Goal: Task Accomplishment & Management: Manage account settings

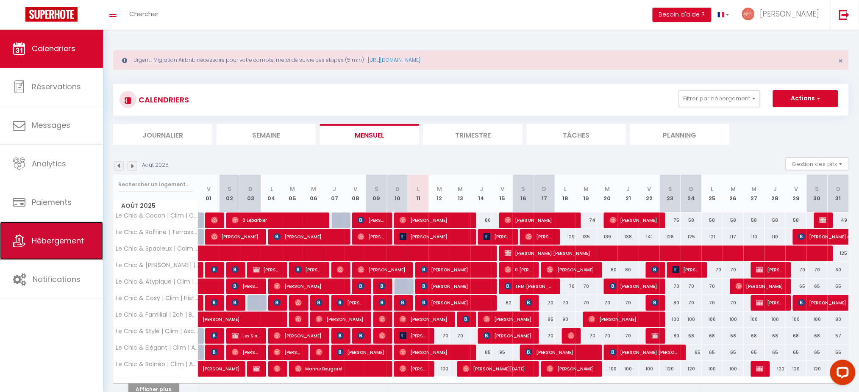
click at [76, 236] on link "Hébergement" at bounding box center [51, 241] width 103 height 38
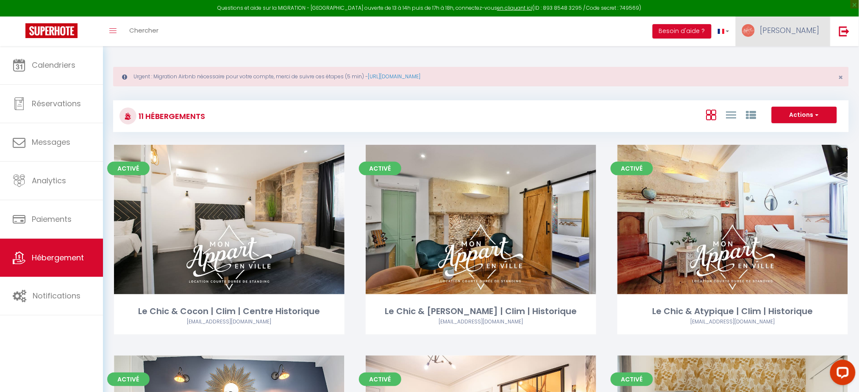
click at [800, 42] on link "[PERSON_NAME]" at bounding box center [783, 32] width 94 height 30
click at [791, 59] on link "Paramètres" at bounding box center [796, 59] width 63 height 14
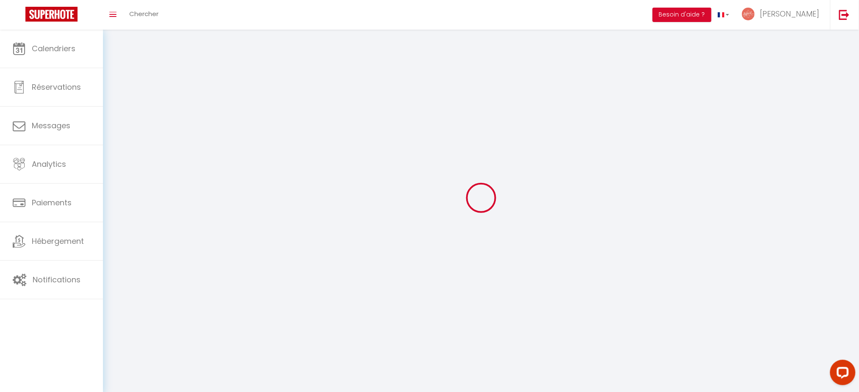
select select "28"
type input "9Iv7TjFXPXX2ozqWAgkYoVd8a"
type input "YueUCNgQzYDpOE9lF4fb6NDZ6"
type input "[URL][DOMAIN_NAME]"
select select "fr"
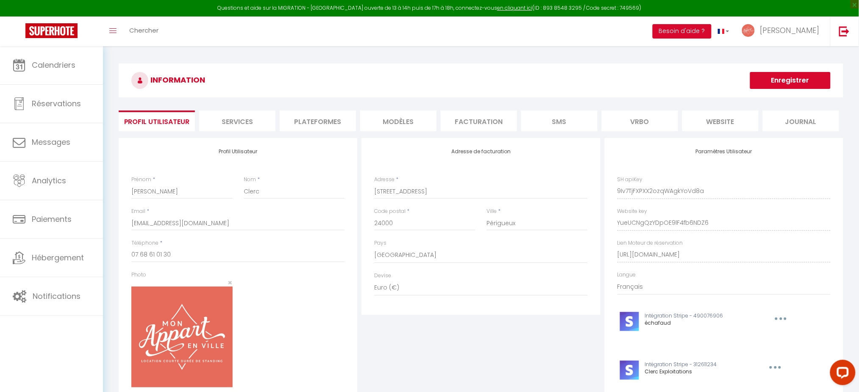
click at [314, 127] on li "Plateformes" at bounding box center [318, 121] width 76 height 21
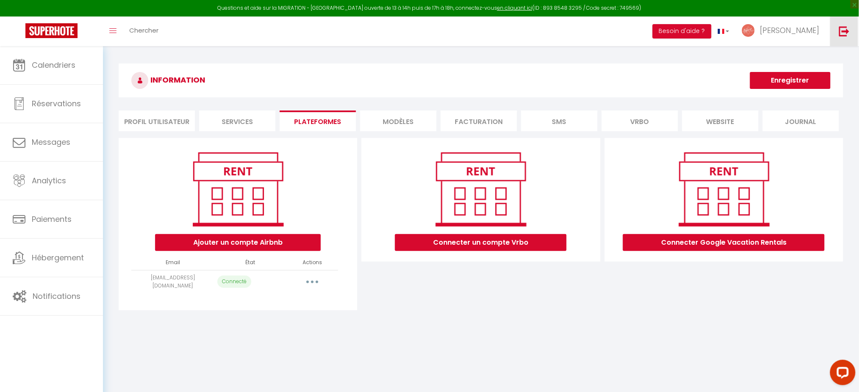
click at [847, 31] on img at bounding box center [844, 31] width 11 height 11
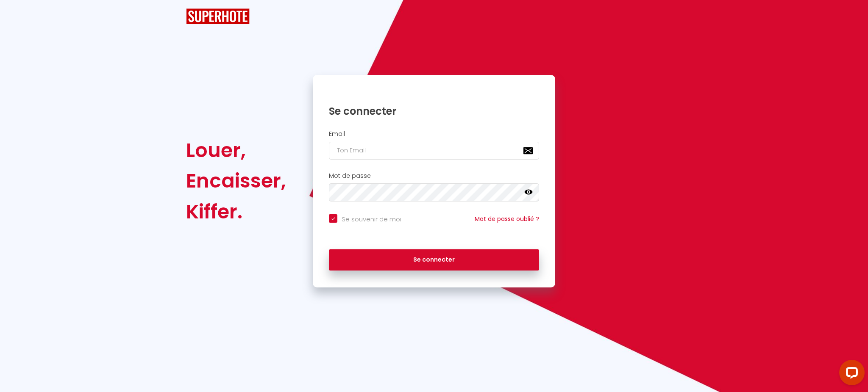
checkbox input "true"
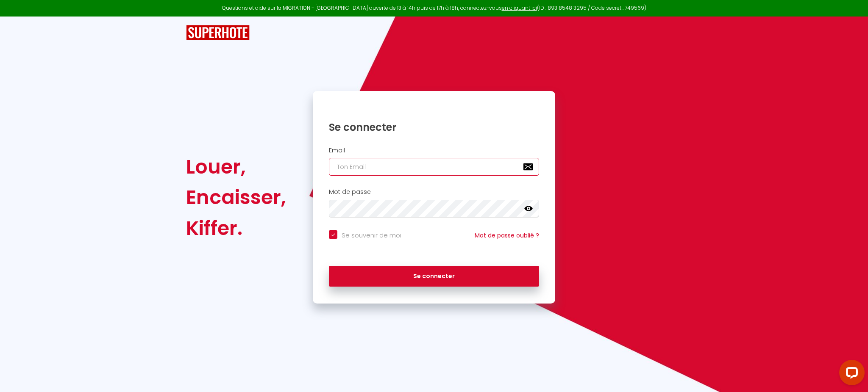
type input "[PERSON_NAME][EMAIL_ADDRESS][DOMAIN_NAME]"
checkbox input "true"
click at [392, 169] on input "[PERSON_NAME][EMAIL_ADDRESS][DOMAIN_NAME]" at bounding box center [434, 167] width 210 height 18
paste input "contact@loka-conciergerie.fr"
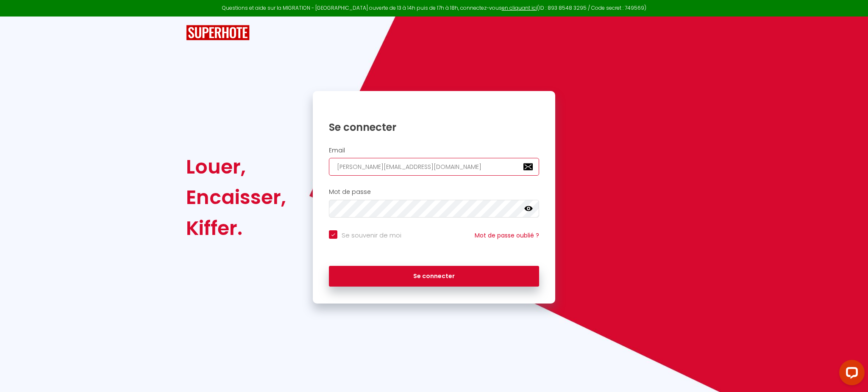
type input "contact@loka-conciergerie.fr"
checkbox input "true"
click at [392, 169] on input "contact@loka-conciergerie.fr" at bounding box center [434, 167] width 210 height 18
type input "contact@loka-conciergerie.fr"
click at [329, 266] on button "Se connecter" at bounding box center [434, 276] width 210 height 21
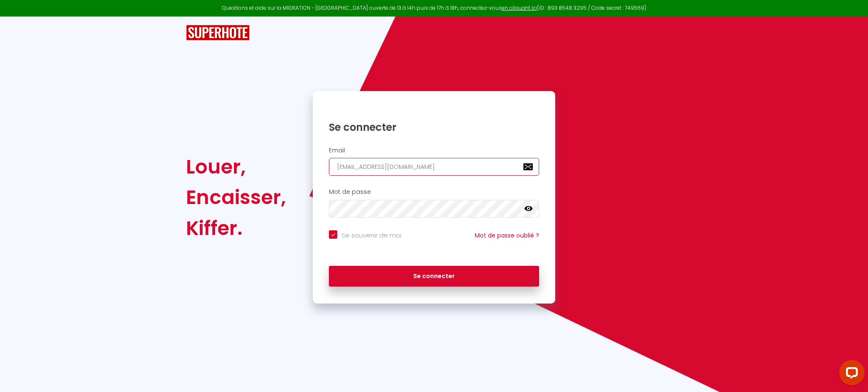
checkbox input "true"
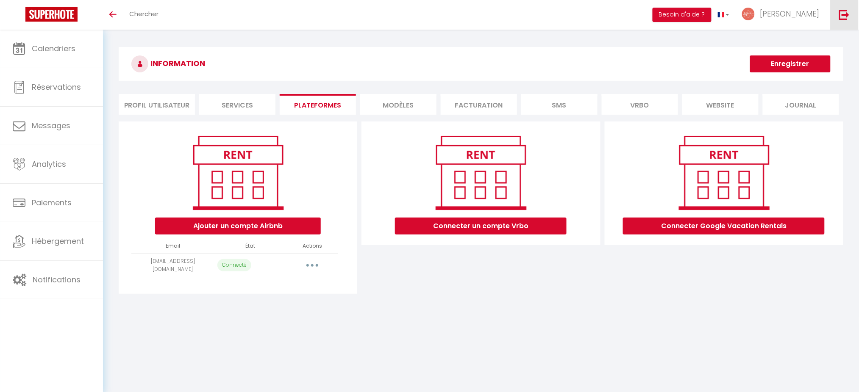
click at [849, 11] on img at bounding box center [844, 14] width 11 height 11
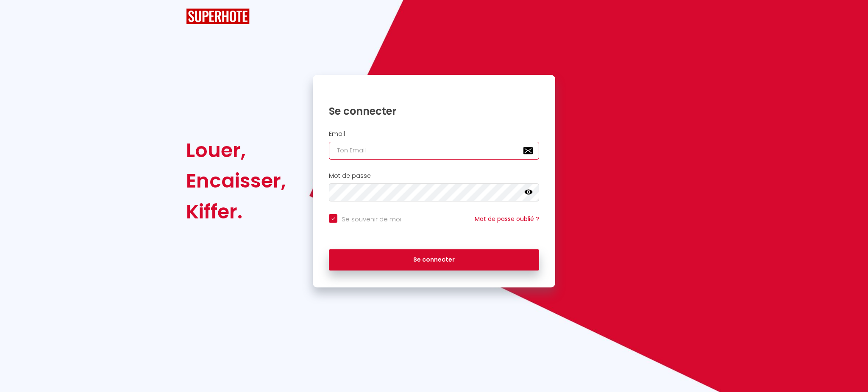
type input "[PERSON_NAME][EMAIL_ADDRESS][DOMAIN_NAME]"
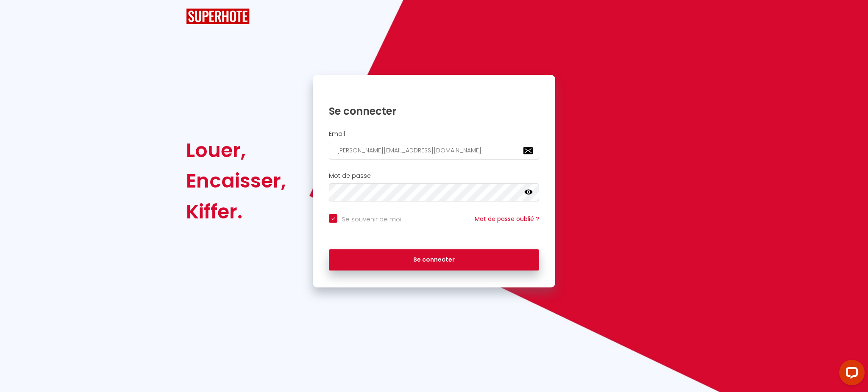
drag, startPoint x: 475, startPoint y: 138, endPoint x: 462, endPoint y: 145, distance: 14.6
click at [462, 145] on div "Email [PERSON_NAME][EMAIL_ADDRESS][DOMAIN_NAME]" at bounding box center [433, 144] width 231 height 29
click at [462, 145] on input "[PERSON_NAME][EMAIL_ADDRESS][DOMAIN_NAME]" at bounding box center [434, 151] width 210 height 18
checkbox input "true"
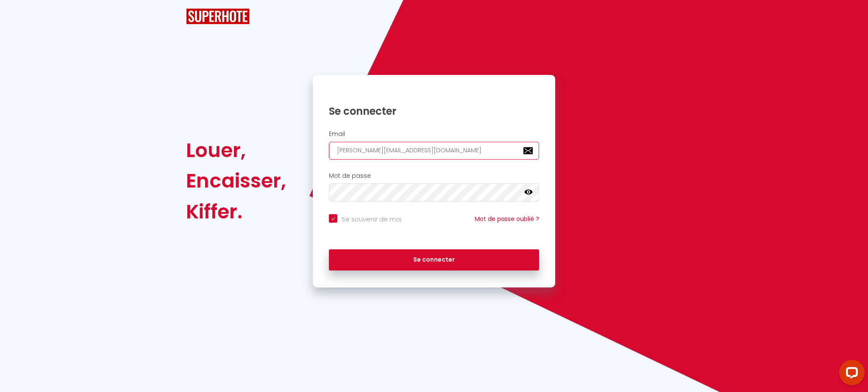
paste input "6208760"
type input "6208760"
checkbox input "true"
click at [462, 145] on div "Email 6208760" at bounding box center [434, 147] width 242 height 42
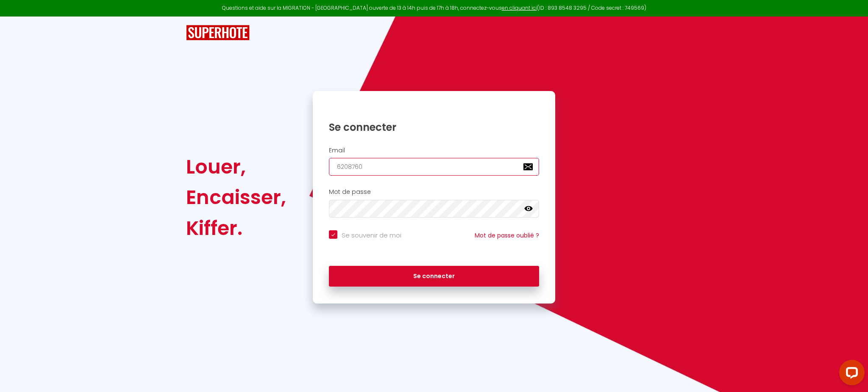
click at [329, 266] on button "Se connecter" at bounding box center [434, 276] width 210 height 21
click at [420, 165] on input "6208760" at bounding box center [434, 167] width 210 height 18
click at [497, 162] on input "6208760" at bounding box center [434, 167] width 210 height 18
paste input "[EMAIL_ADDRESS][DOMAIN_NAME]"
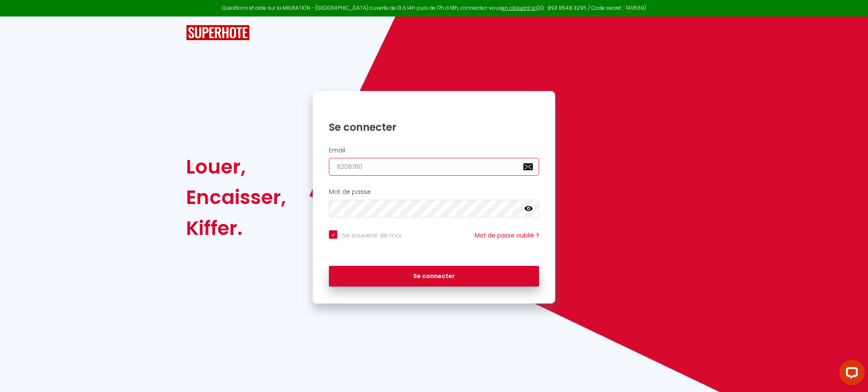
type input "[EMAIL_ADDRESS][DOMAIN_NAME]"
checkbox input "true"
click at [497, 162] on input "[EMAIL_ADDRESS][DOMAIN_NAME]" at bounding box center [434, 167] width 210 height 18
type input "[EMAIL_ADDRESS][DOMAIN_NAME]"
click at [329, 266] on button "Se connecter" at bounding box center [434, 276] width 210 height 21
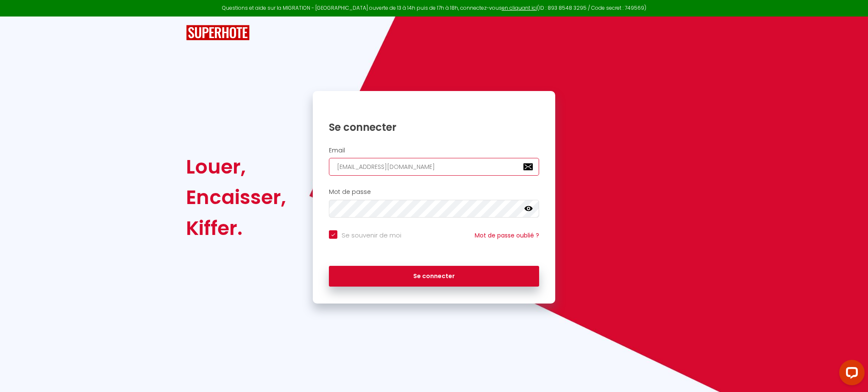
checkbox input "true"
